Goal: Navigation & Orientation: Find specific page/section

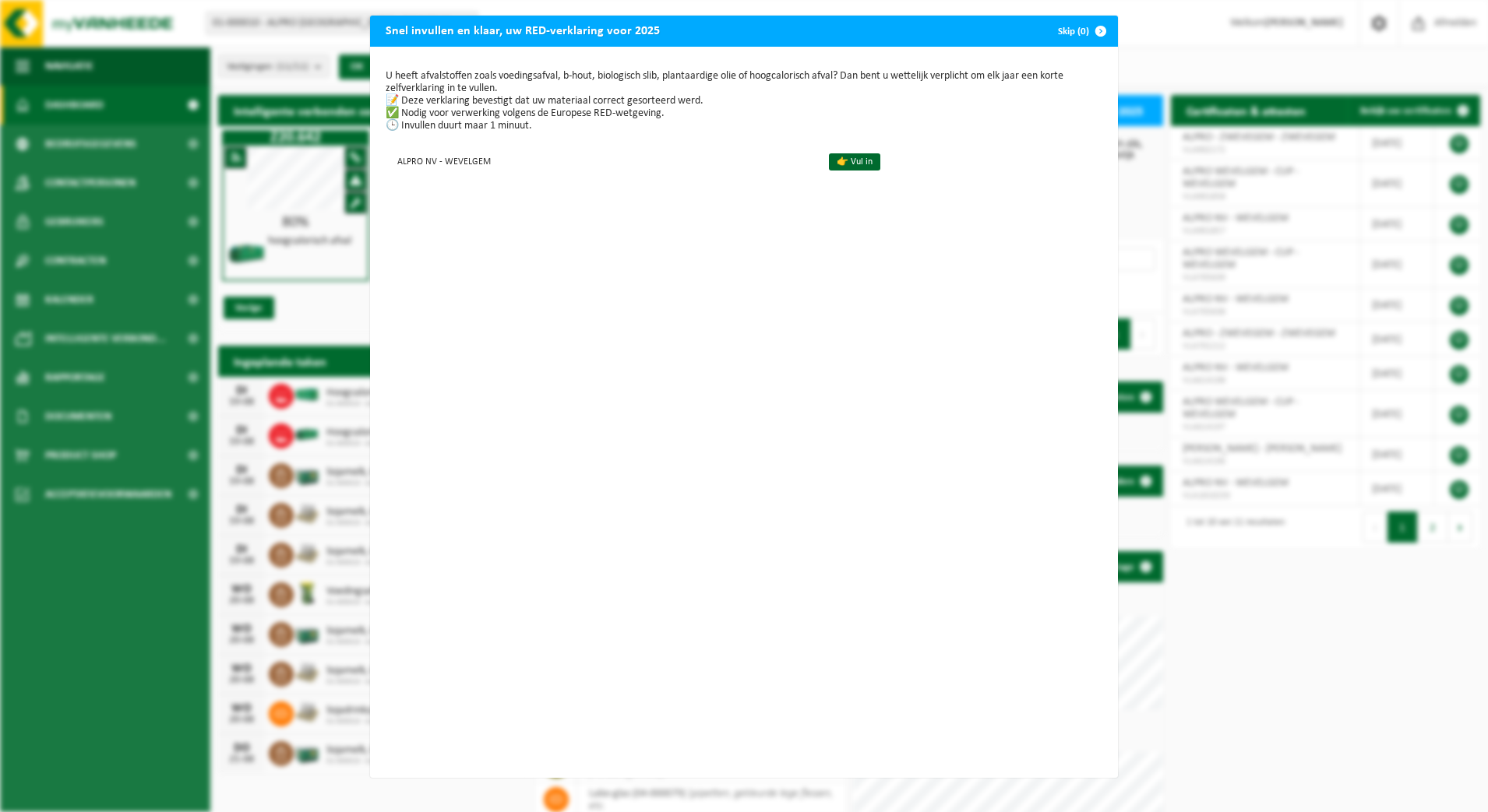
click at [1085, 31] on span "button" at bounding box center [1100, 31] width 31 height 31
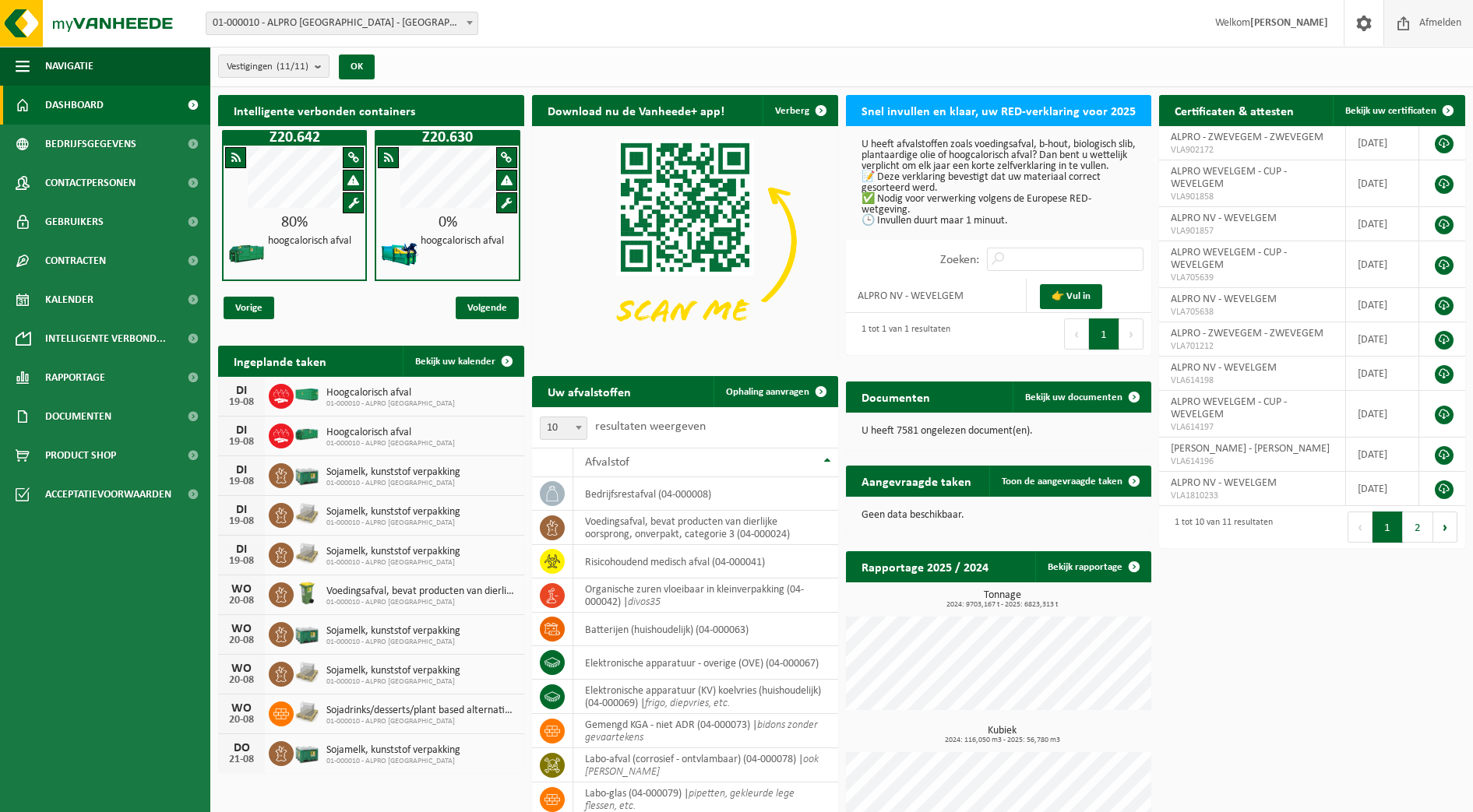
click at [1432, 28] on span "Afmelden" at bounding box center [1441, 23] width 50 height 46
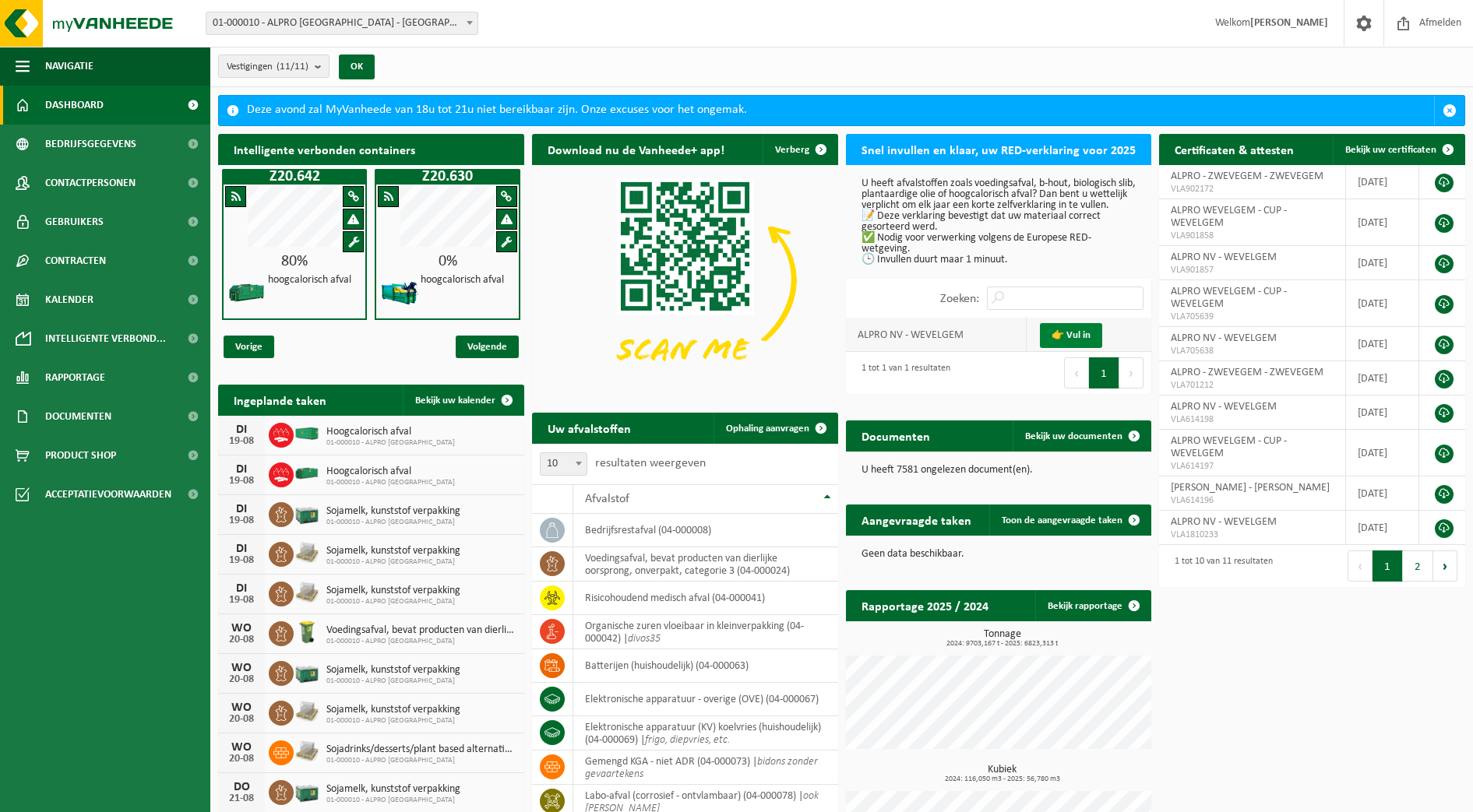
click at [1065, 344] on link "👉 Vul in" at bounding box center [1070, 336] width 62 height 25
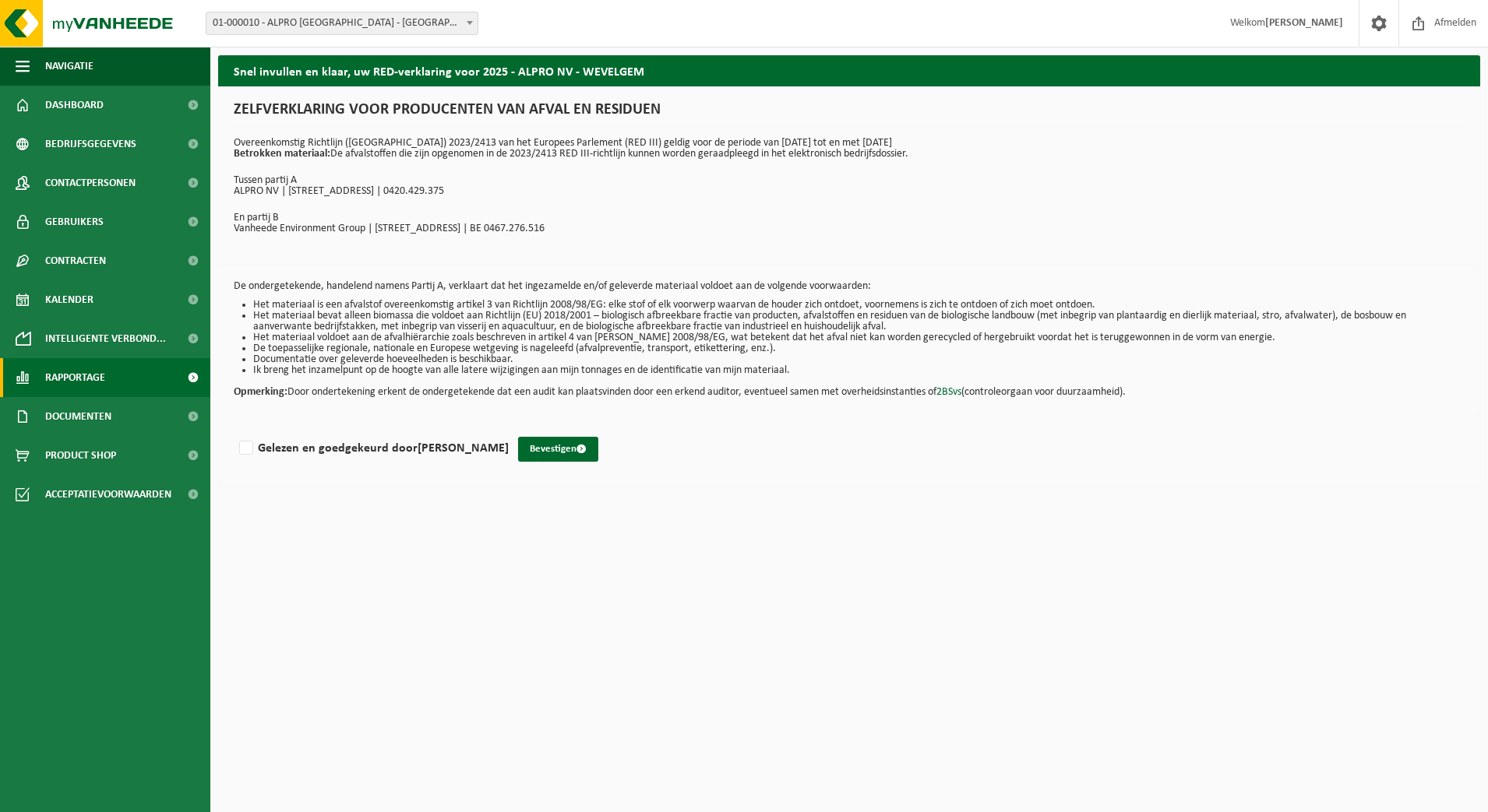
click at [66, 386] on span "Rapportage" at bounding box center [74, 377] width 60 height 39
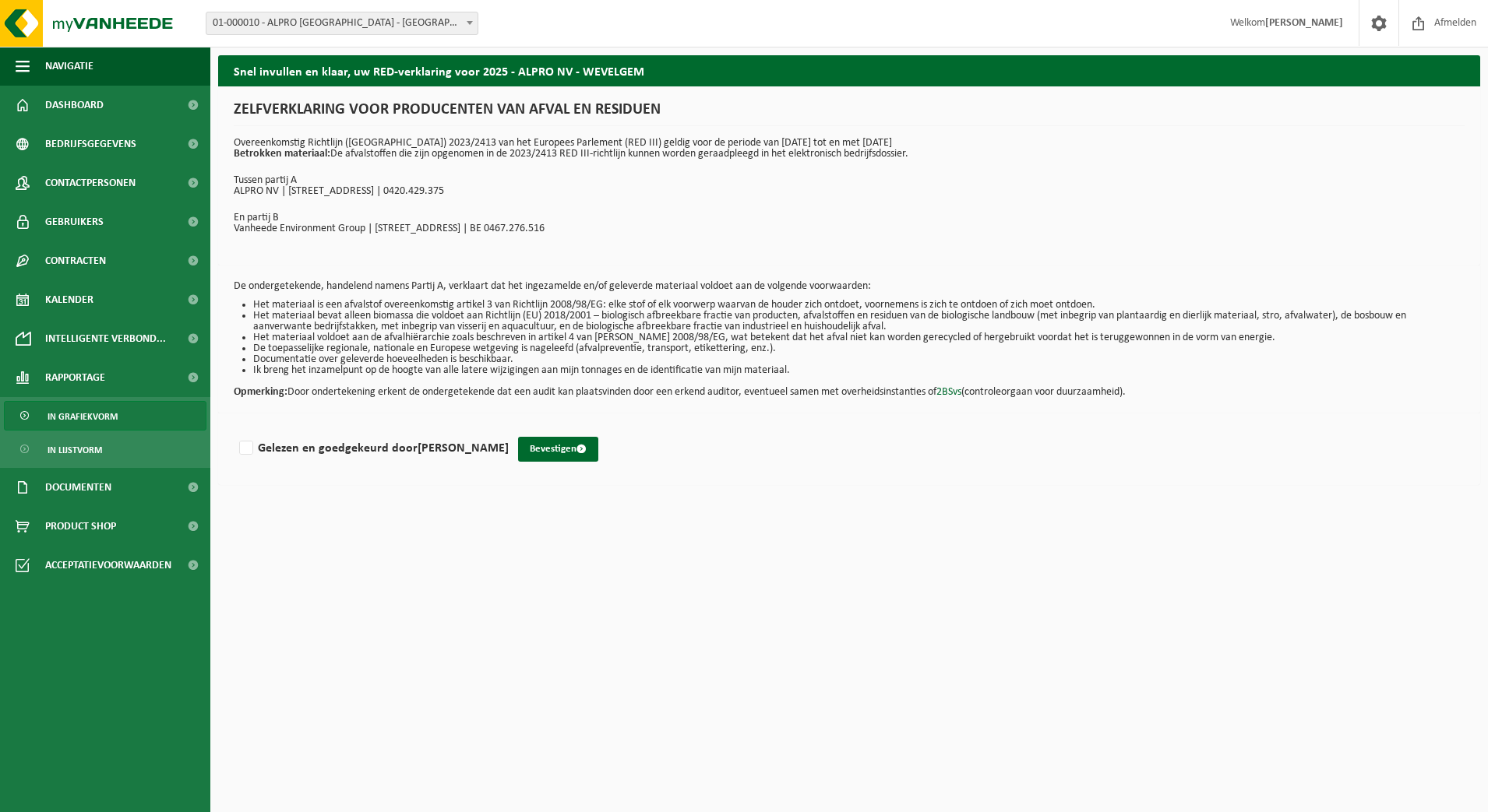
click at [83, 415] on span "In grafiekvorm" at bounding box center [82, 416] width 70 height 30
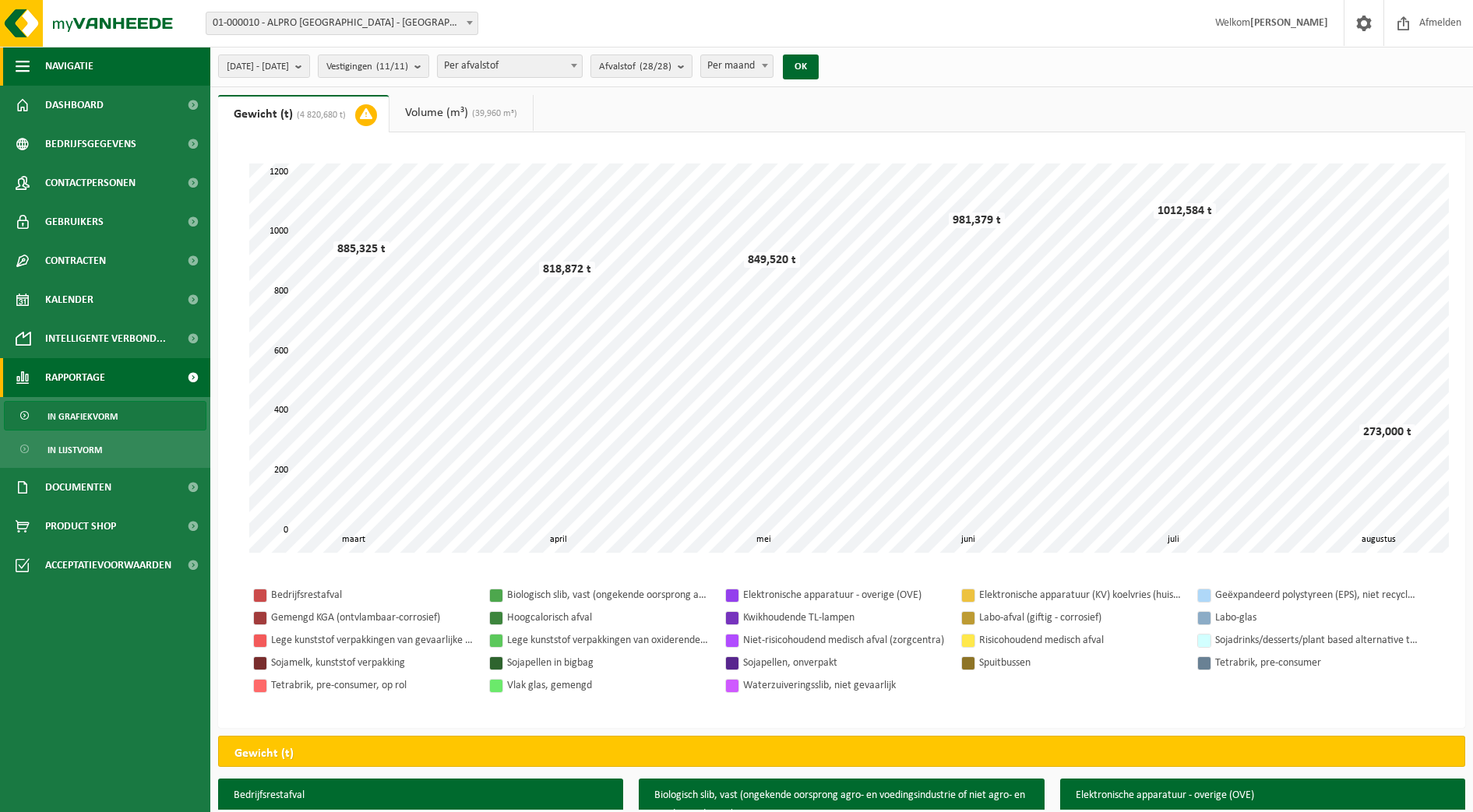
click at [129, 78] on button "Navigatie" at bounding box center [105, 66] width 210 height 39
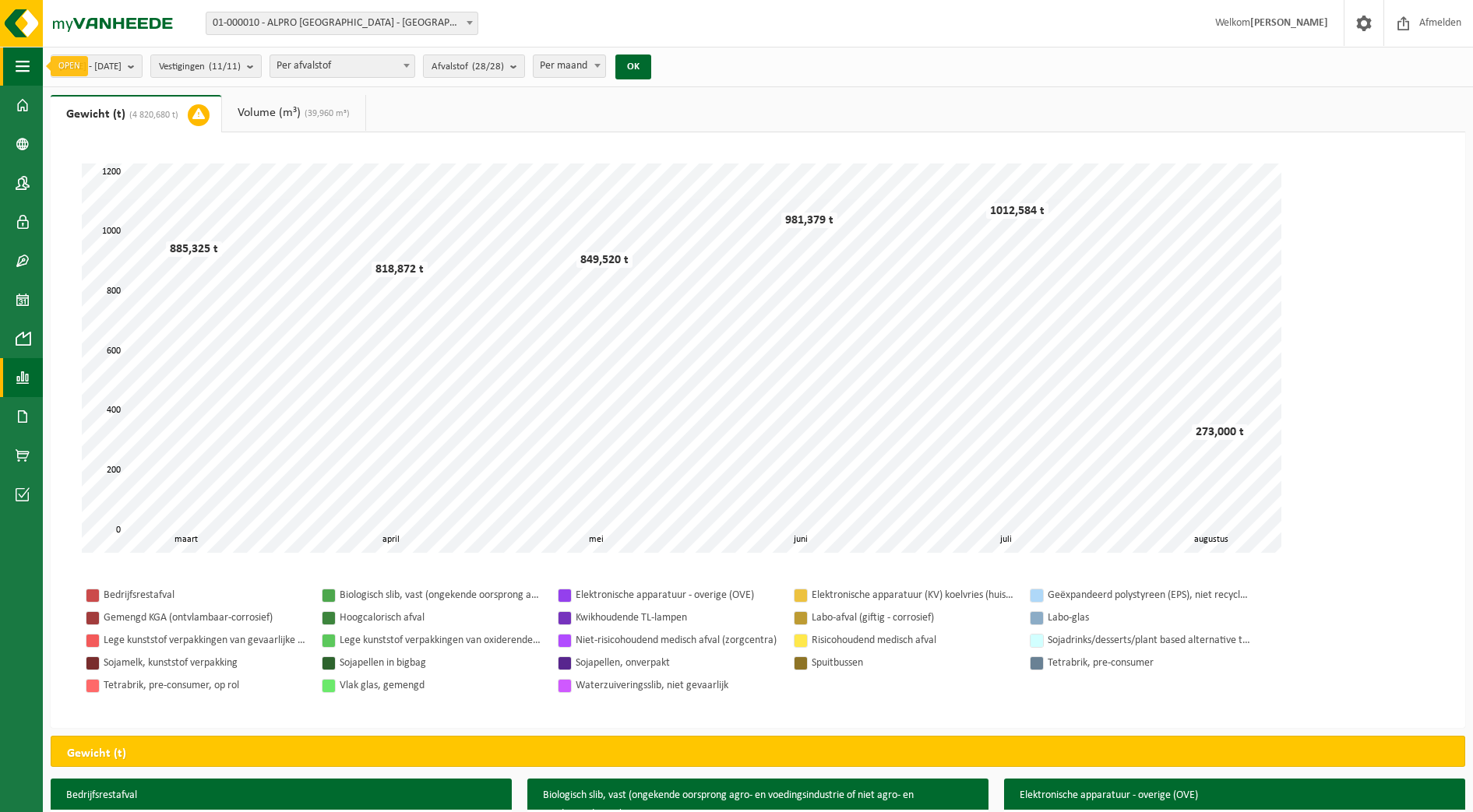
click at [31, 68] on button "Navigatie" at bounding box center [21, 66] width 43 height 39
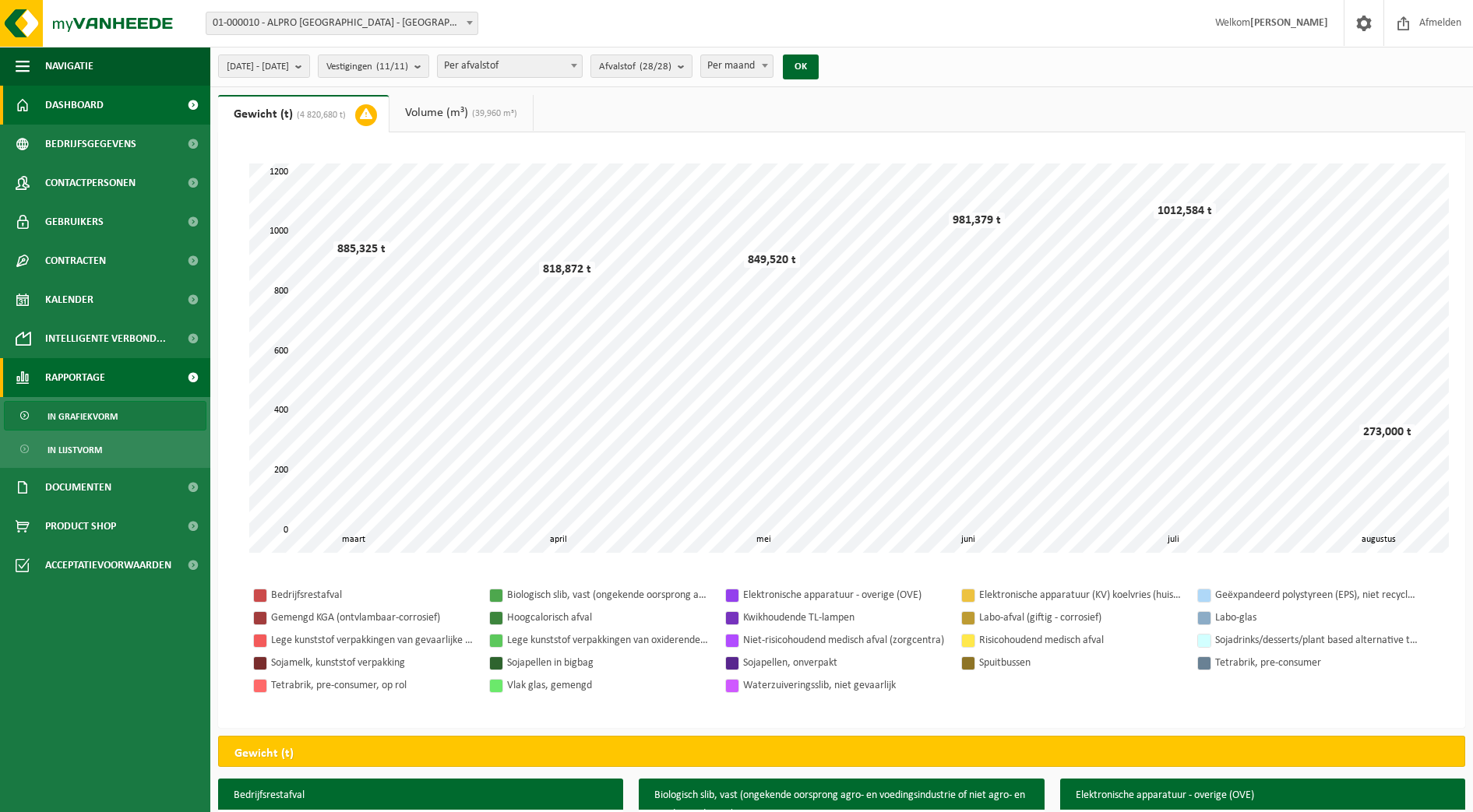
click at [49, 115] on span "Dashboard" at bounding box center [74, 105] width 58 height 39
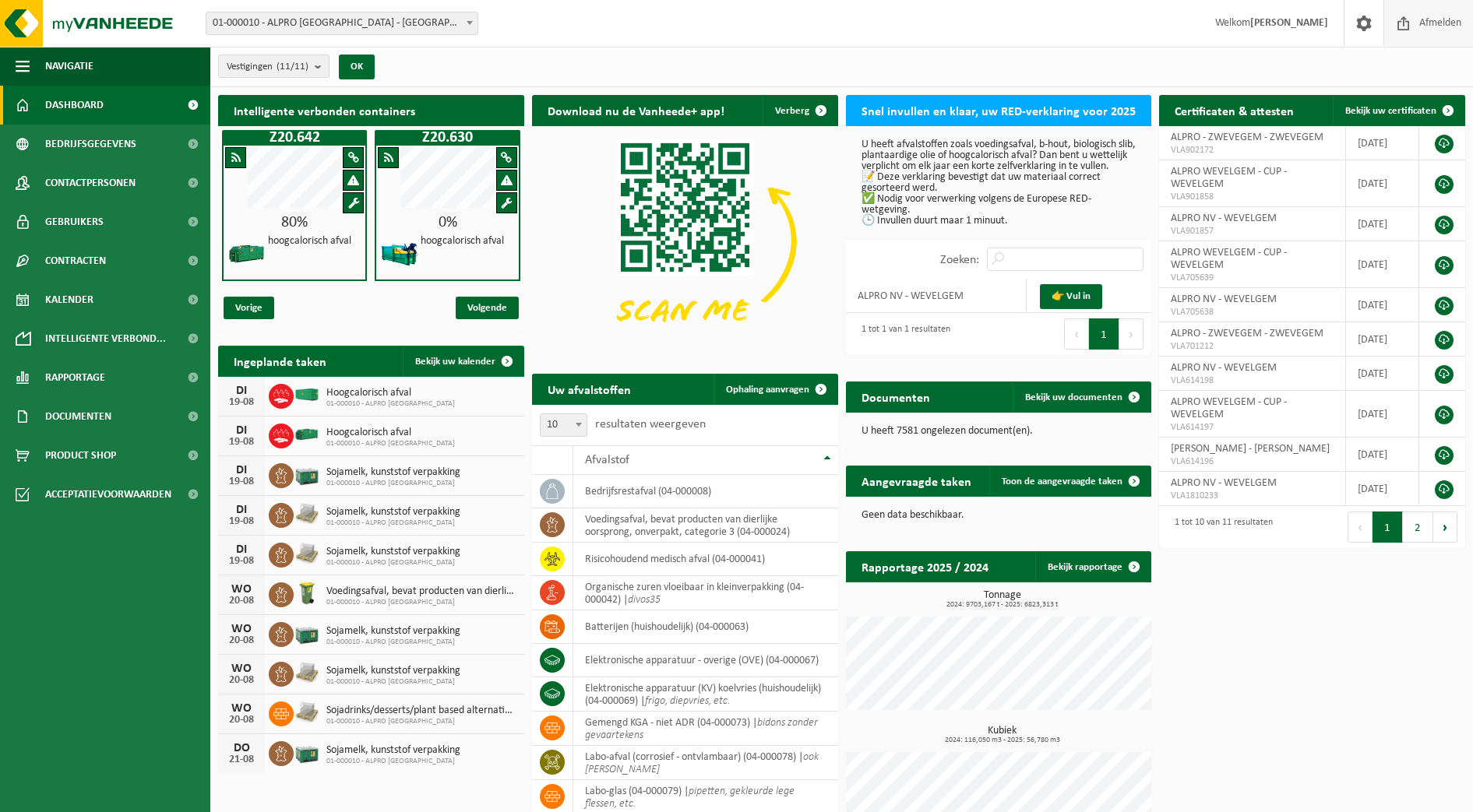
click at [1441, 20] on span "Afmelden" at bounding box center [1441, 23] width 50 height 46
